Goal: Information Seeking & Learning: Learn about a topic

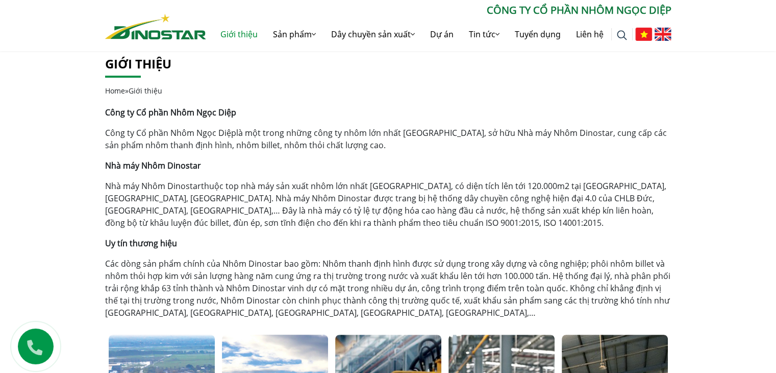
scroll to position [204, 0]
drag, startPoint x: 209, startPoint y: 141, endPoint x: 347, endPoint y: 148, distance: 138.5
click at [347, 148] on p "Công ty Cổ phần Nhôm Ngọc Diệp là một trong những công ty nhôm lớn nhất [GEOGRA…" at bounding box center [388, 138] width 567 height 25
click at [216, 129] on link "Công ty Cổ phần Nhôm Ngọc Diệp" at bounding box center [170, 132] width 131 height 11
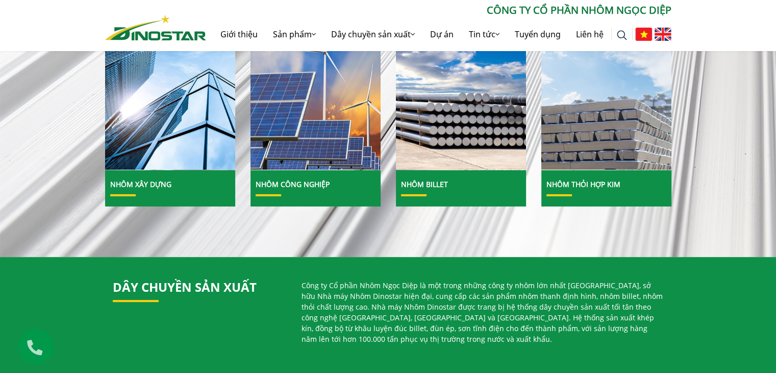
scroll to position [459, 0]
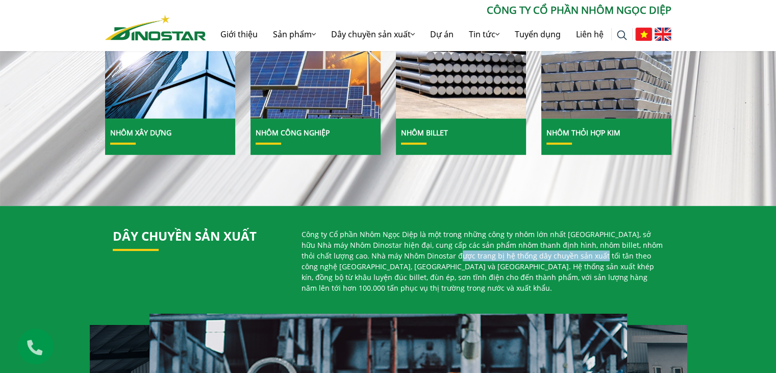
drag, startPoint x: 438, startPoint y: 252, endPoint x: 573, endPoint y: 258, distance: 134.9
click at [573, 258] on p "Công ty Cổ phần Nhôm Ngọc Diệp là một trong những công ty nhôm lớn nhất Việt Na…" at bounding box center [483, 261] width 362 height 64
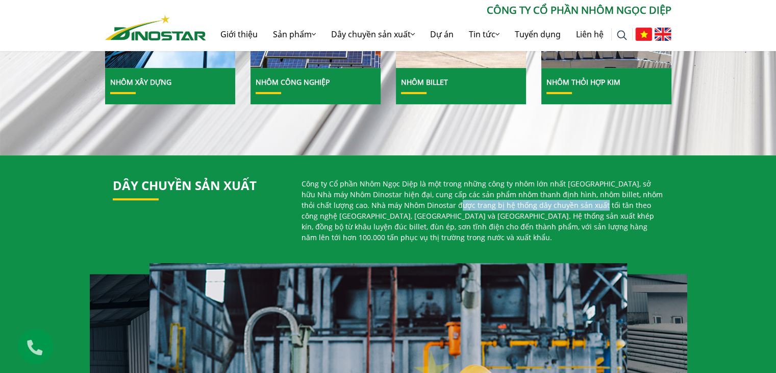
scroll to position [510, 0]
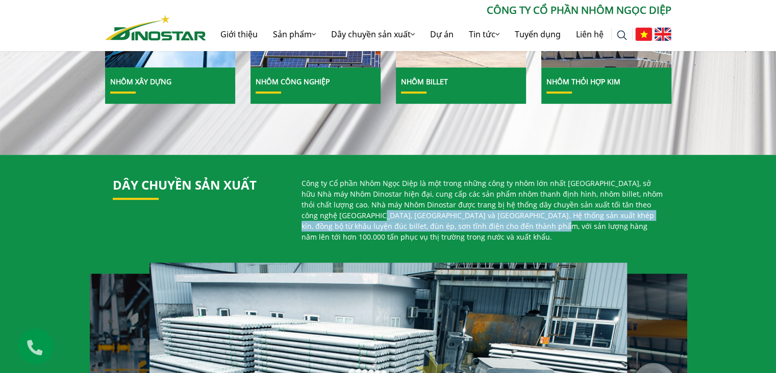
drag, startPoint x: 337, startPoint y: 213, endPoint x: 478, endPoint y: 221, distance: 141.1
click at [478, 221] on p "Công ty Cổ phần Nhôm Ngọc Diệp là một trong những công ty nhôm lớn nhất Việt Na…" at bounding box center [483, 210] width 362 height 64
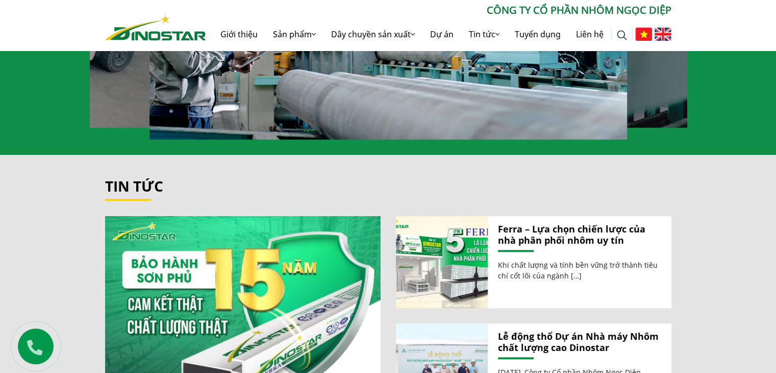
scroll to position [1021, 0]
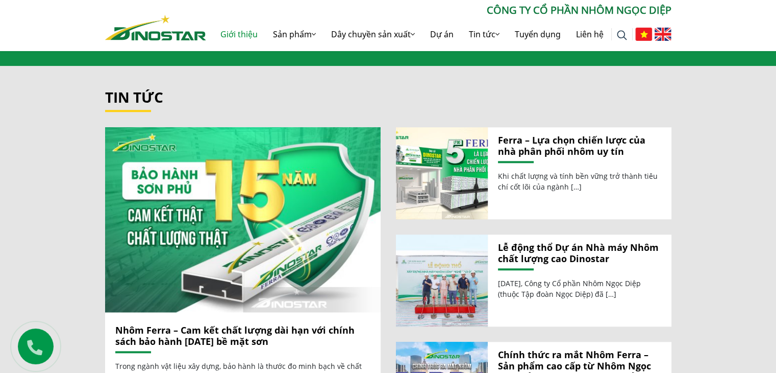
click at [233, 31] on link "Giới thiệu" at bounding box center [239, 34] width 53 height 33
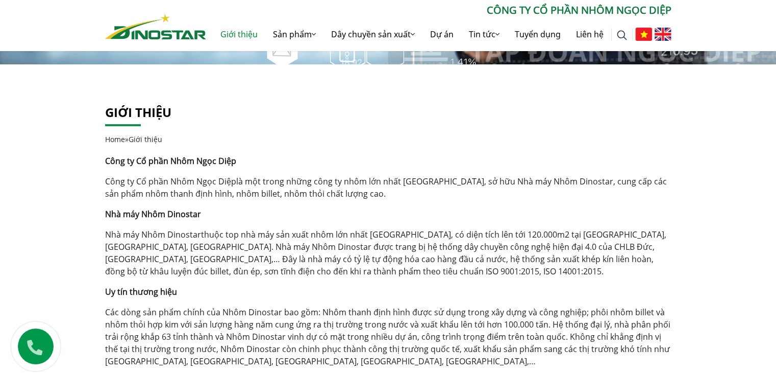
scroll to position [153, 0]
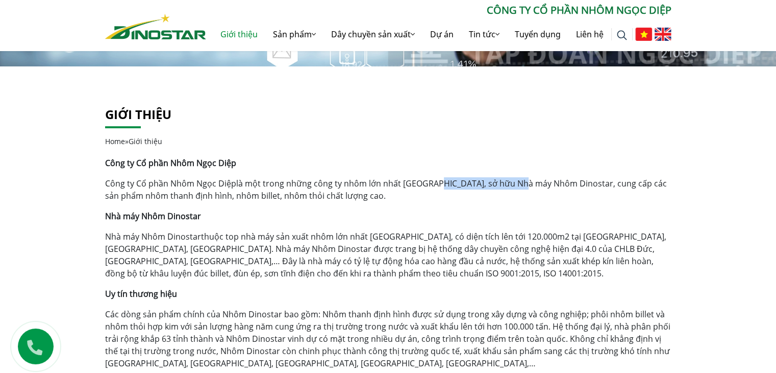
drag, startPoint x: 453, startPoint y: 183, endPoint x: 516, endPoint y: 184, distance: 62.8
click at [516, 184] on p "Công ty Cổ phần Nhôm Ngọc Diệp là một trong những công ty nhôm lớn nhất [GEOGRA…" at bounding box center [388, 189] width 567 height 25
click at [526, 185] on p "Công ty Cổ phần Nhôm Ngọc Diệp là một trong những công ty nhôm lớn nhất [GEOGRA…" at bounding box center [388, 189] width 567 height 25
drag, startPoint x: 533, startPoint y: 184, endPoint x: 565, endPoint y: 185, distance: 31.7
click at [565, 185] on p "Công ty Cổ phần Nhôm Ngọc Diệp là một trong những công ty nhôm lớn nhất [GEOGRA…" at bounding box center [388, 189] width 567 height 25
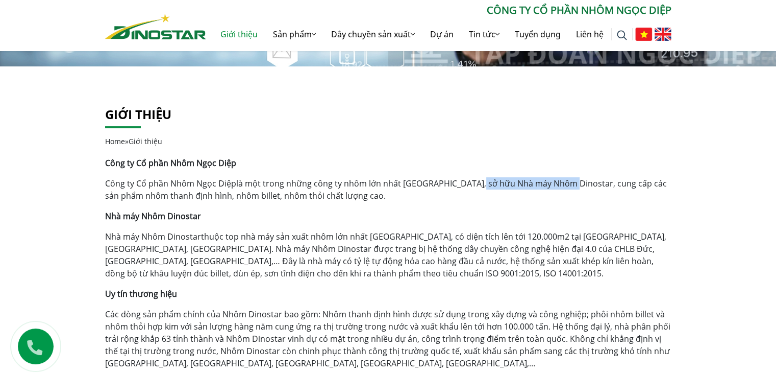
drag, startPoint x: 470, startPoint y: 182, endPoint x: 561, endPoint y: 184, distance: 91.4
click at [561, 184] on p "Công ty Cổ phần Nhôm Ngọc Diệp là một trong những công ty nhôm lớn nhất [GEOGRA…" at bounding box center [388, 189] width 567 height 25
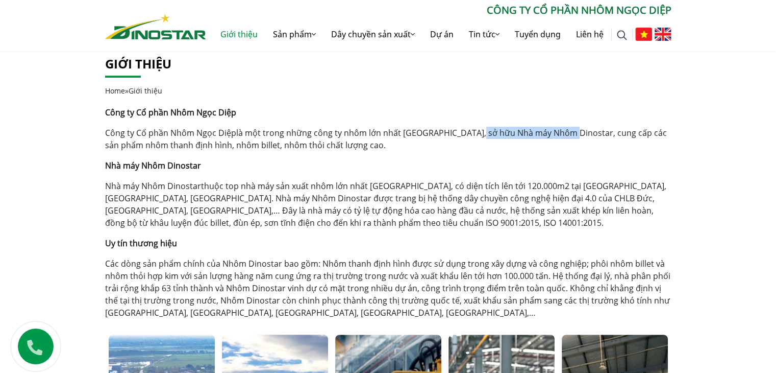
scroll to position [204, 0]
copy p "Nhà máy Nhôm Dinostar"
drag, startPoint x: 479, startPoint y: 185, endPoint x: 510, endPoint y: 186, distance: 31.7
click at [510, 186] on p "Nhà máy Nhôm Dinostar thuộc top nhà máy sản xuất nhôm lớn nhất Việt Nam, có diệ…" at bounding box center [388, 203] width 567 height 49
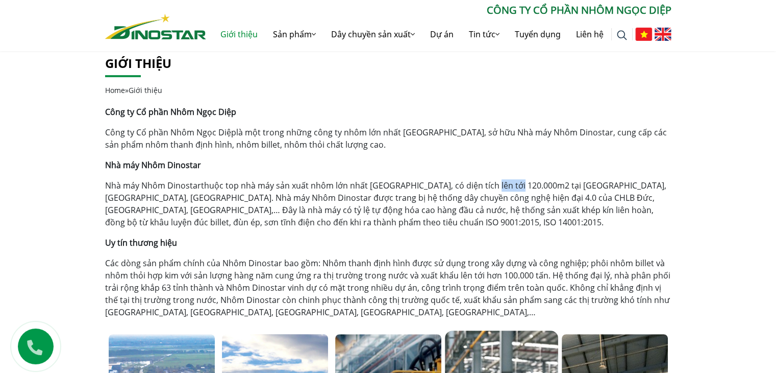
copy p "120.000"
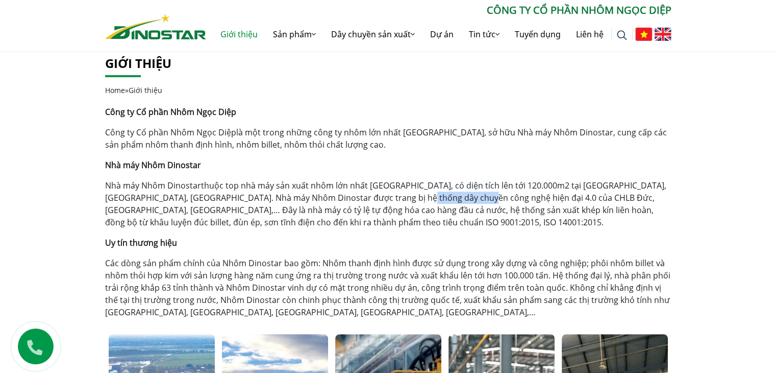
drag, startPoint x: 390, startPoint y: 198, endPoint x: 445, endPoint y: 198, distance: 55.1
click at [445, 198] on p "Nhà máy Nhôm Dinostar thuộc top nhà máy sản xuất nhôm lớn nhất Việt Nam, có diệ…" at bounding box center [388, 203] width 567 height 49
click at [465, 199] on p "Nhà máy Nhôm Dinostar thuộc top nhà máy sản xuất nhôm lớn nhất Việt Nam, có diệ…" at bounding box center [388, 203] width 567 height 49
drag, startPoint x: 440, startPoint y: 197, endPoint x: 564, endPoint y: 199, distance: 123.5
click at [564, 199] on p "Nhà máy Nhôm Dinostar thuộc top nhà máy sản xuất nhôm lớn nhất Việt Nam, có diệ…" at bounding box center [388, 203] width 567 height 49
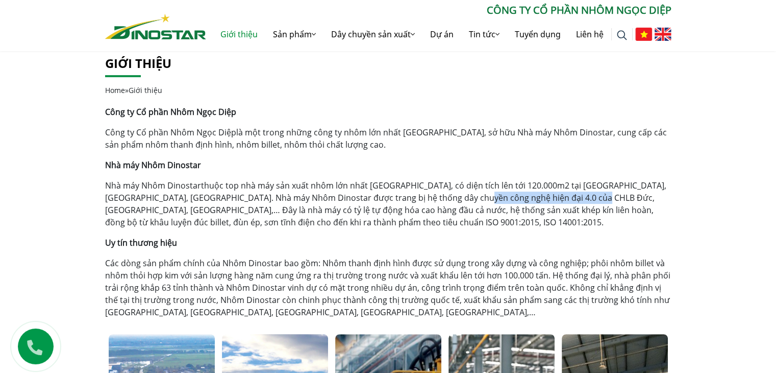
copy p "CHLB Đức, Nhật Bản, Đài Loan,…"
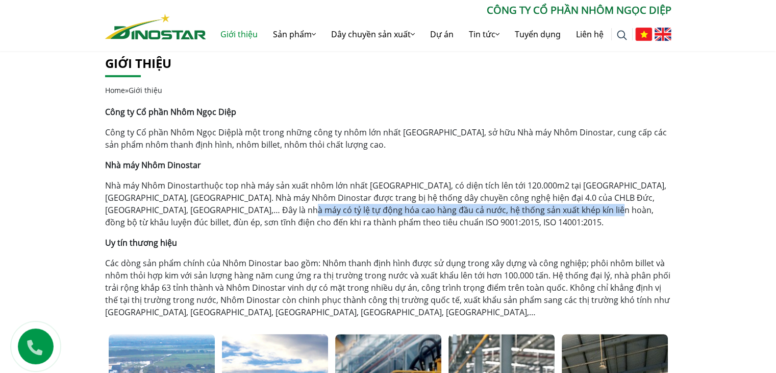
drag, startPoint x: 230, startPoint y: 214, endPoint x: 531, endPoint y: 214, distance: 300.6
click at [531, 214] on p "Nhà máy Nhôm Dinostar thuộc top nhà máy sản xuất nhôm lớn nhất Việt Nam, có diệ…" at bounding box center [388, 203] width 567 height 49
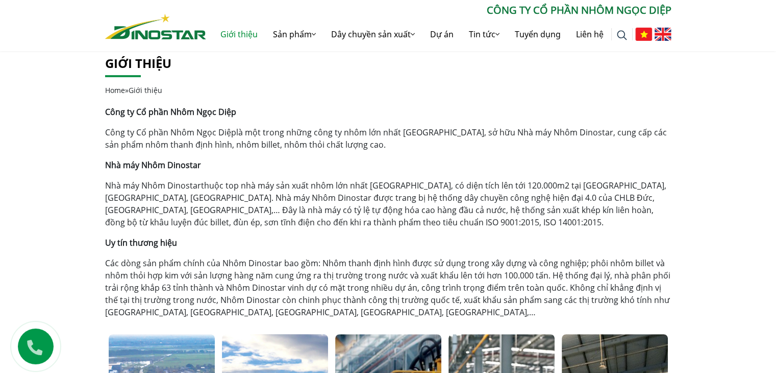
click at [545, 209] on p "Nhà máy Nhôm Dinostar thuộc top nhà máy sản xuất nhôm lớn nhất Việt Nam, có diệ…" at bounding box center [388, 203] width 567 height 49
drag, startPoint x: 505, startPoint y: 211, endPoint x: 563, endPoint y: 213, distance: 57.2
click at [563, 213] on p "Nhà máy Nhôm Dinostar thuộc top nhà máy sản xuất nhôm lớn nhất Việt Nam, có diệ…" at bounding box center [388, 203] width 567 height 49
click at [556, 222] on p "Nhà máy Nhôm Dinostar thuộc top nhà máy sản xuất nhôm lớn nhất Việt Nam, có diệ…" at bounding box center [388, 203] width 567 height 49
drag, startPoint x: 551, startPoint y: 210, endPoint x: 571, endPoint y: 211, distance: 20.0
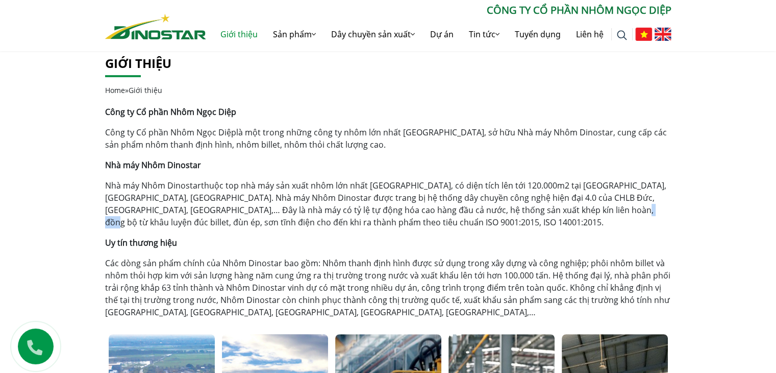
click at [571, 211] on p "Nhà máy Nhôm Dinostar thuộc top nhà máy sản xuất nhôm lớn nhất Việt Nam, có diệ…" at bounding box center [388, 203] width 567 height 49
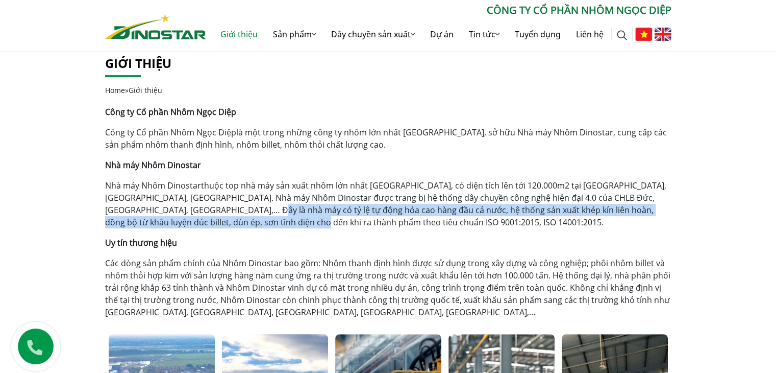
click at [277, 223] on p "Nhà máy Nhôm Dinostar thuộc top nhà máy sản xuất nhôm lớn nhất Việt Nam, có diệ…" at bounding box center [388, 203] width 567 height 49
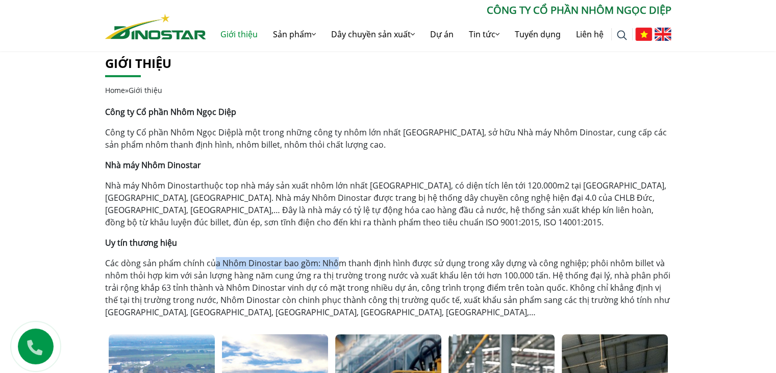
drag, startPoint x: 216, startPoint y: 262, endPoint x: 340, endPoint y: 266, distance: 124.1
click at [337, 266] on p "Các dòng sản phẩm chính của Nhôm Dinostar bao gồm: Nhôm thanh định hình được sử…" at bounding box center [388, 287] width 567 height 61
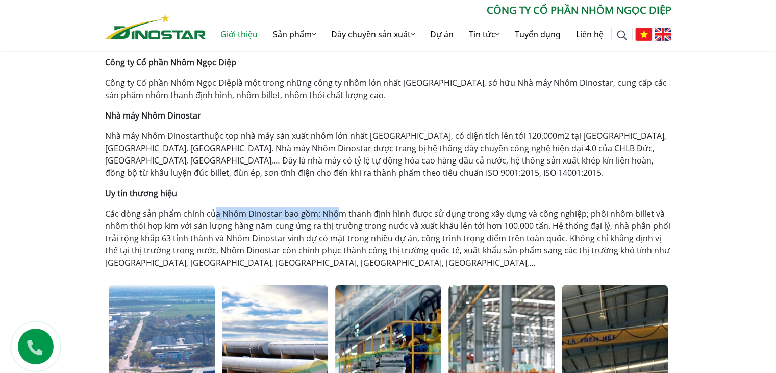
scroll to position [255, 0]
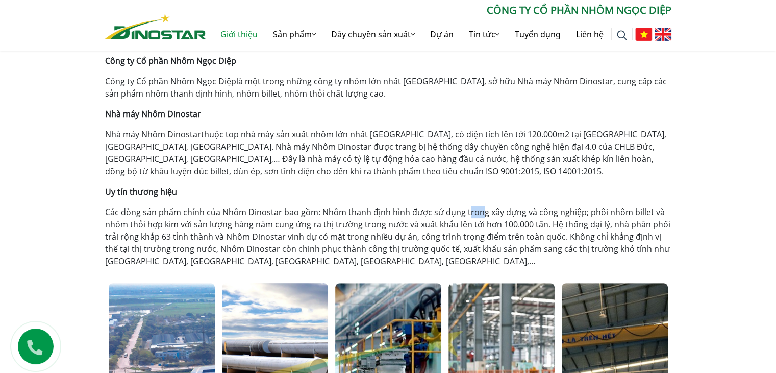
drag, startPoint x: 466, startPoint y: 213, endPoint x: 482, endPoint y: 216, distance: 16.7
click at [482, 215] on p "Các dòng sản phẩm chính của Nhôm Dinostar bao gồm: Nhôm thanh định hình được sử…" at bounding box center [388, 236] width 567 height 61
drag, startPoint x: 185, startPoint y: 222, endPoint x: 289, endPoint y: 229, distance: 104.9
click at [289, 229] on p "Các dòng sản phẩm chính của Nhôm Dinostar bao gồm: Nhôm thanh định hình được sử…" at bounding box center [388, 236] width 567 height 61
drag, startPoint x: 296, startPoint y: 229, endPoint x: 375, endPoint y: 229, distance: 79.1
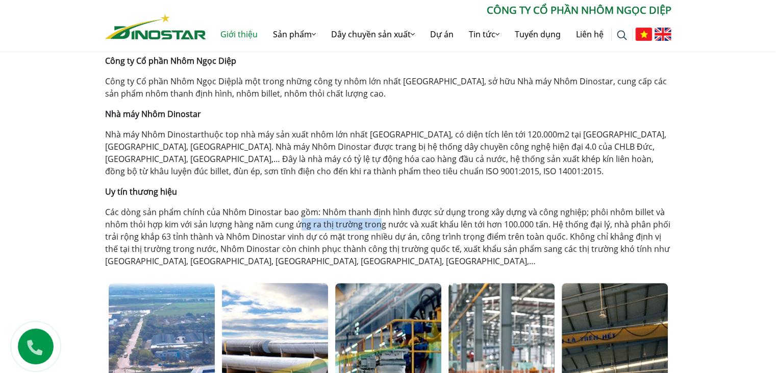
click at [375, 229] on p "Các dòng sản phẩm chính của Nhôm Dinostar bao gồm: Nhôm thanh định hình được sử…" at bounding box center [388, 236] width 567 height 61
drag, startPoint x: 424, startPoint y: 230, endPoint x: 504, endPoint y: 233, distance: 80.2
click at [504, 233] on p "Các dòng sản phẩm chính của Nhôm Dinostar bao gồm: Nhôm thanh định hình được sử…" at bounding box center [388, 236] width 567 height 61
drag, startPoint x: 498, startPoint y: 224, endPoint x: 528, endPoint y: 226, distance: 30.2
click at [528, 226] on p "Các dòng sản phẩm chính của Nhôm Dinostar bao gồm: Nhôm thanh định hình được sử…" at bounding box center [388, 236] width 567 height 61
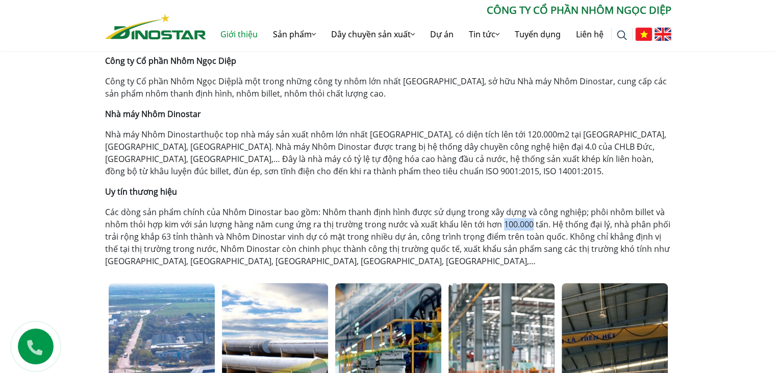
copy p "100.000"
